Goal: Task Accomplishment & Management: Manage account settings

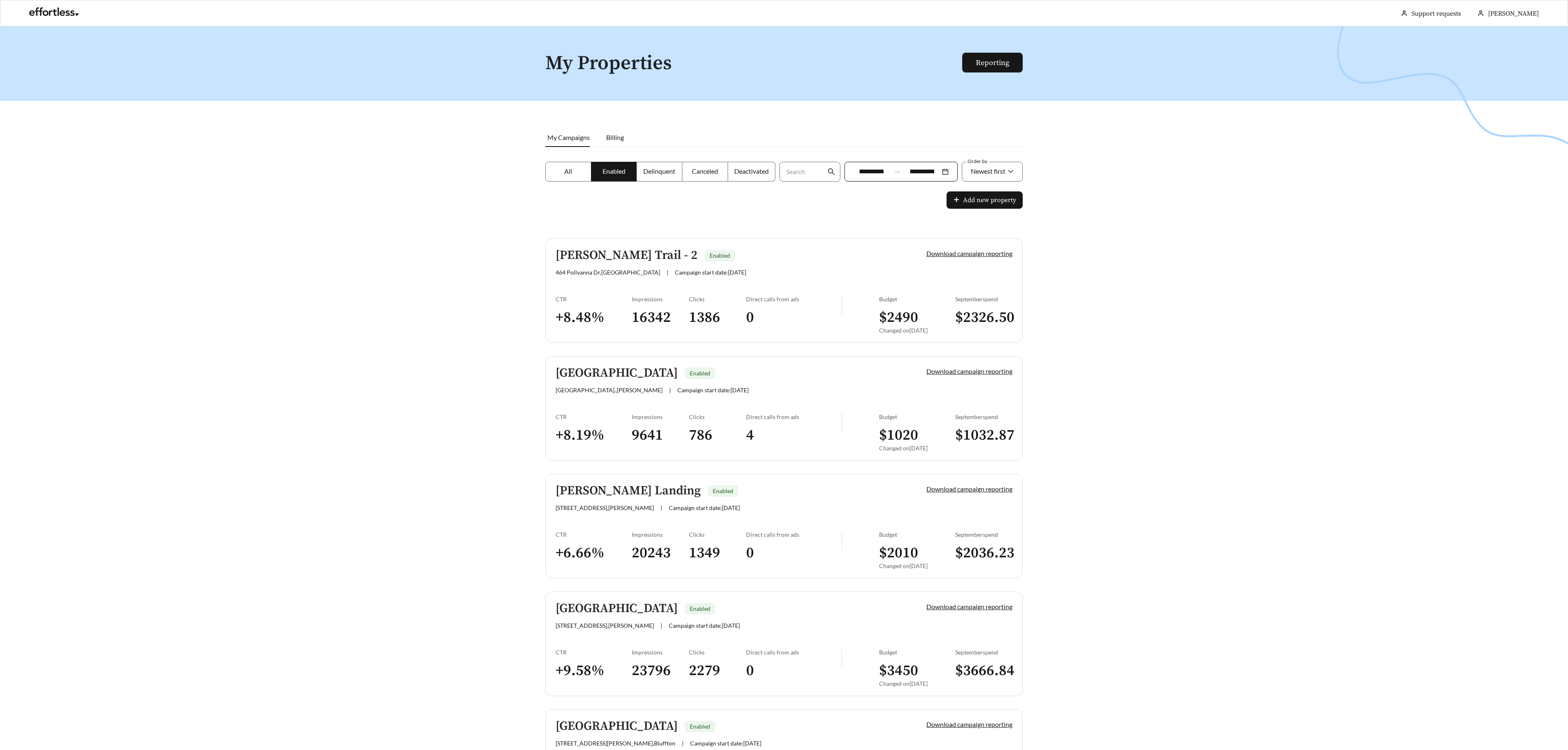
click at [580, 170] on label "All" at bounding box center [568, 171] width 46 height 19
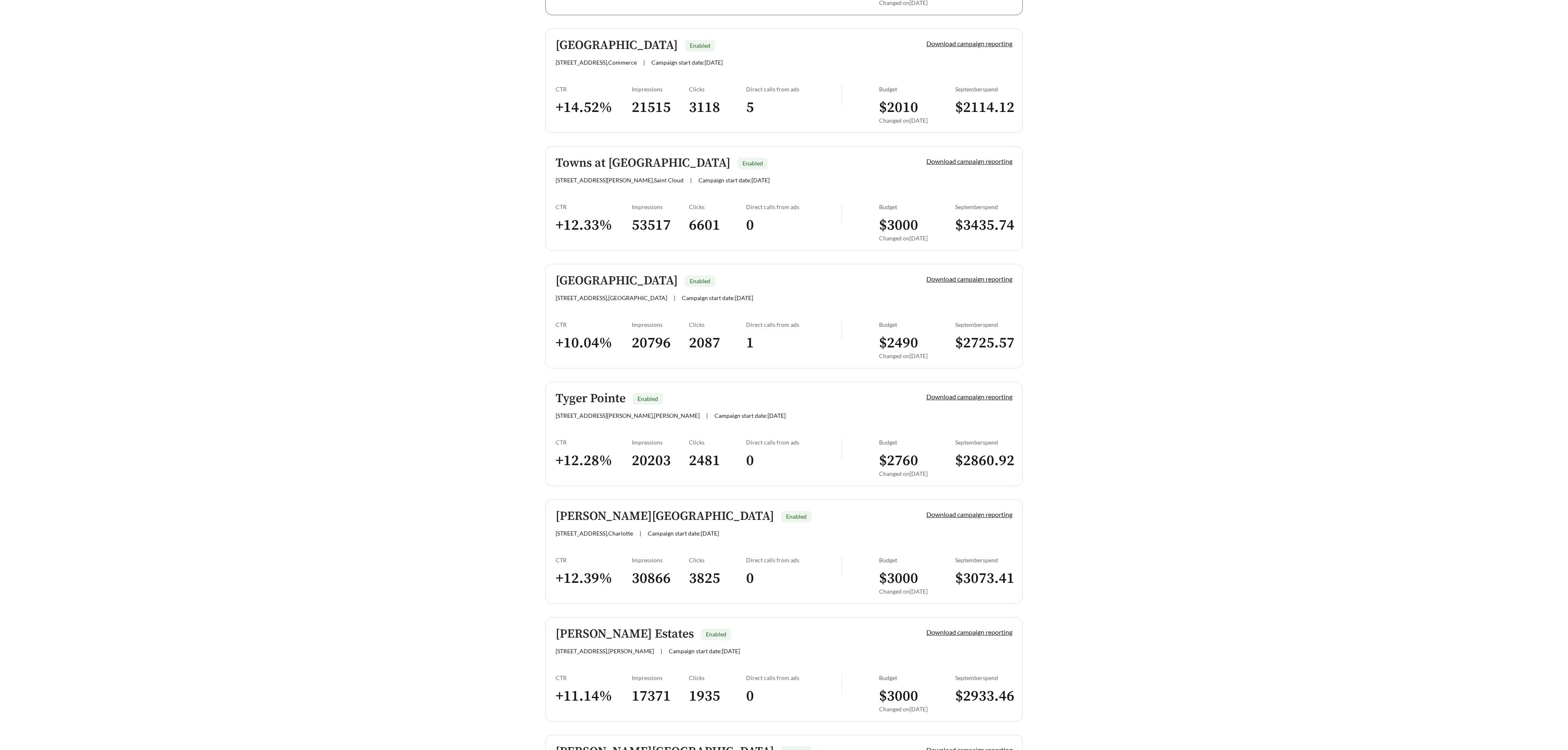
scroll to position [1763, 0]
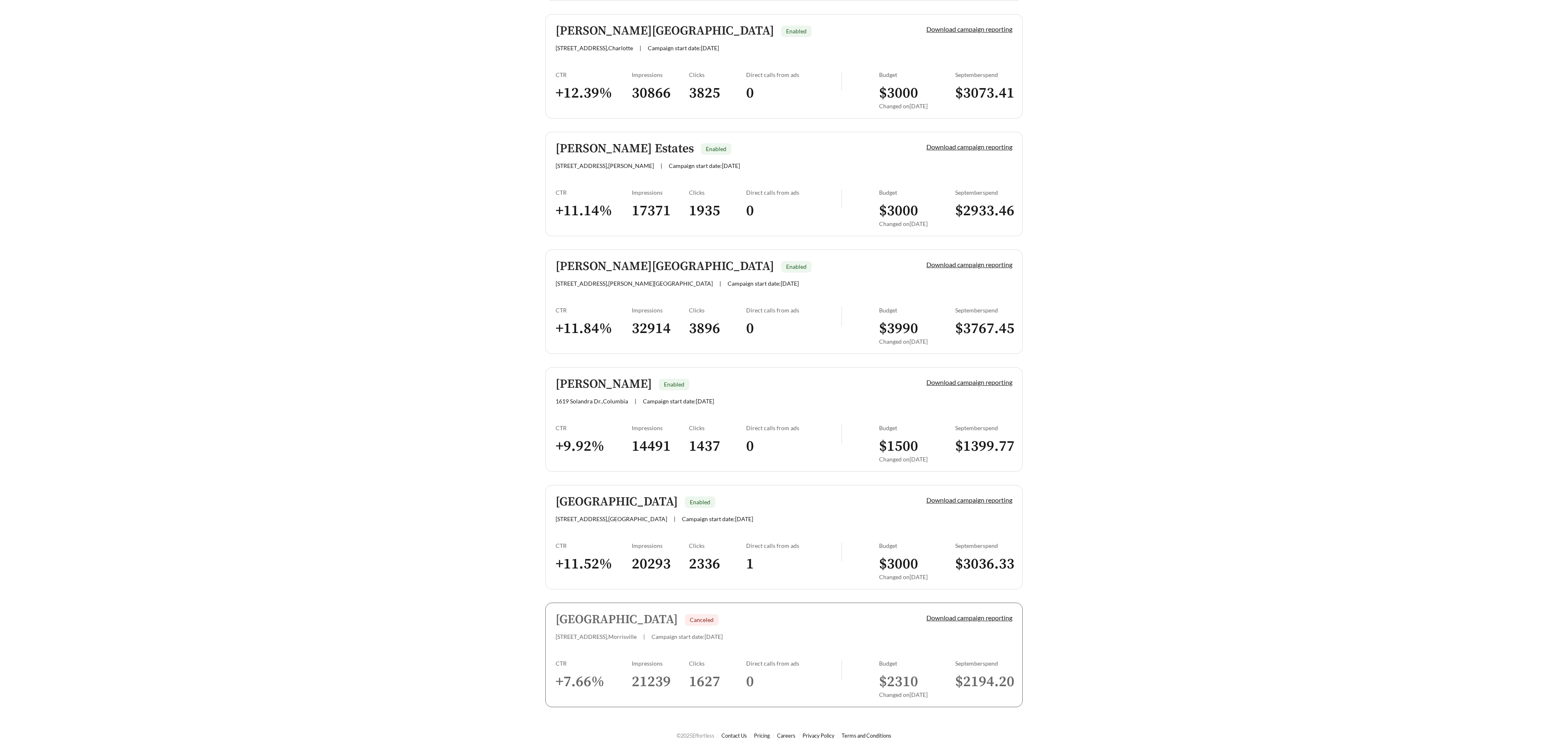
click at [900, 633] on div "Download campaign reporting" at bounding box center [955, 627] width 114 height 27
